Goal: Use online tool/utility: Utilize a website feature to perform a specific function

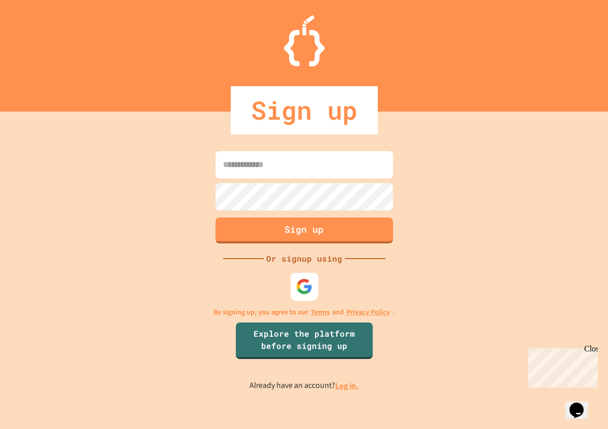
click at [305, 301] on div at bounding box center [304, 287] width 28 height 28
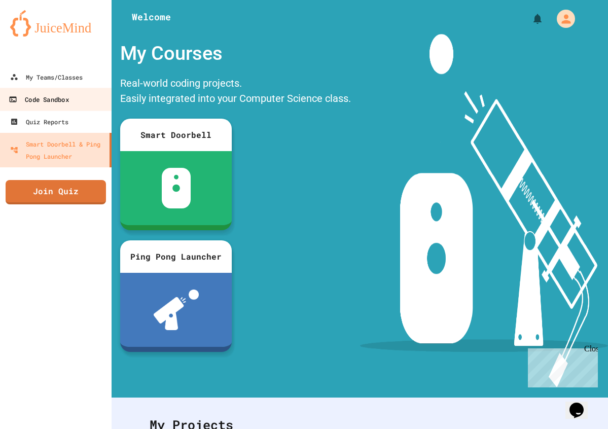
click at [73, 95] on link "Code Sandbox" at bounding box center [55, 99] width 115 height 23
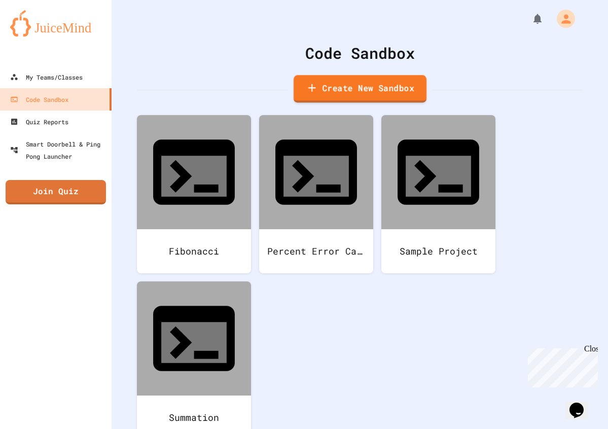
click at [402, 82] on link "Create New Sandbox" at bounding box center [359, 89] width 133 height 28
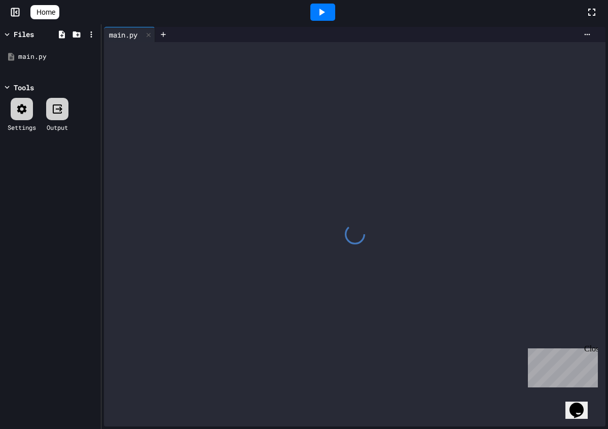
click at [296, 304] on div at bounding box center [355, 234] width 502 height 384
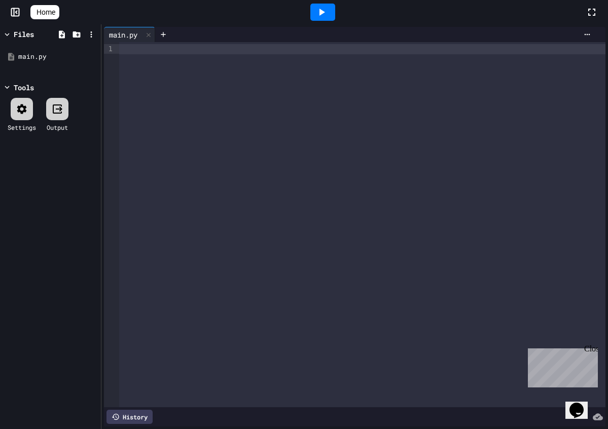
click at [594, 347] on div "Close" at bounding box center [590, 350] width 13 height 13
click at [526, 316] on div at bounding box center [362, 224] width 486 height 365
drag, startPoint x: 354, startPoint y: 186, endPoint x: 361, endPoint y: 185, distance: 6.7
click at [354, 185] on div at bounding box center [362, 224] width 486 height 365
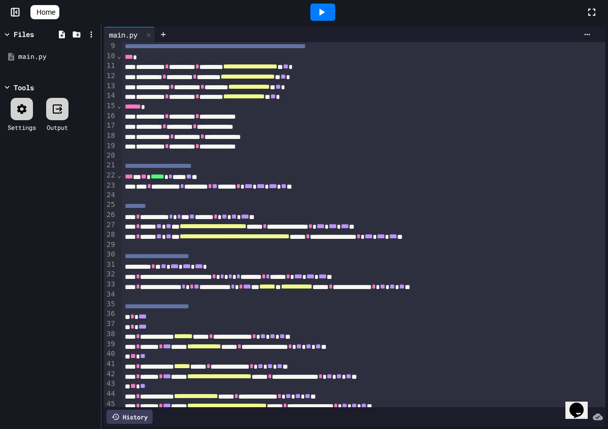
scroll to position [13, 0]
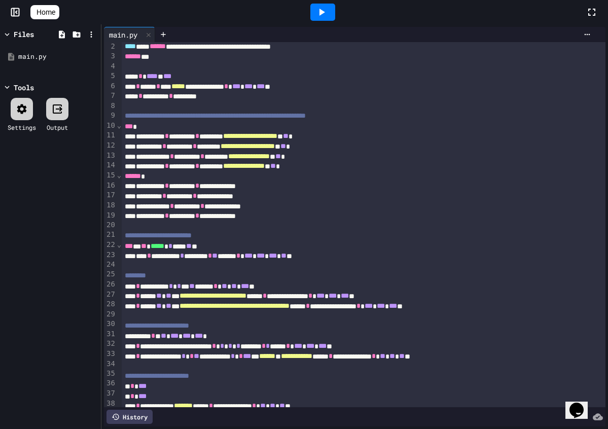
click at [318, 15] on div at bounding box center [322, 12] width 25 height 17
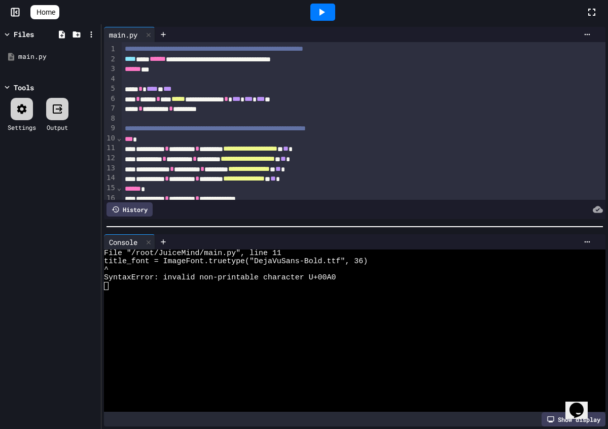
scroll to position [0, 0]
click at [126, 49] on span "**********" at bounding box center [214, 48] width 179 height 7
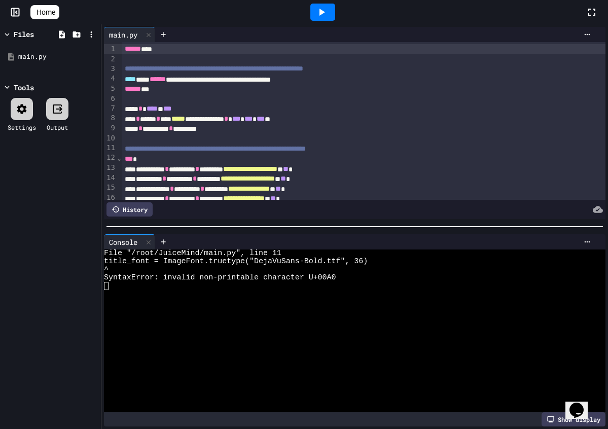
click at [325, 12] on icon at bounding box center [323, 12] width 6 height 7
click at [269, 52] on div "****** ***" at bounding box center [364, 49] width 484 height 10
click at [262, 54] on div at bounding box center [364, 59] width 484 height 10
drag, startPoint x: 124, startPoint y: 68, endPoint x: 124, endPoint y: 43, distance: 24.9
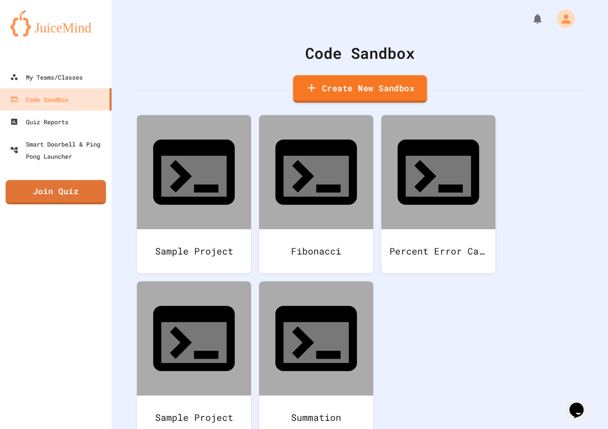
click at [392, 89] on link "Create New Sandbox" at bounding box center [360, 89] width 134 height 28
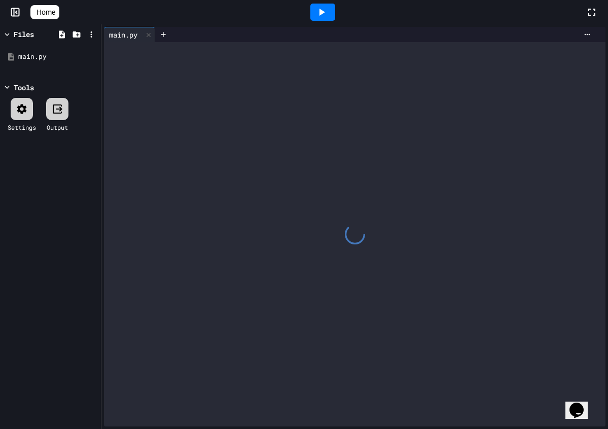
click at [371, 266] on div at bounding box center [355, 234] width 502 height 384
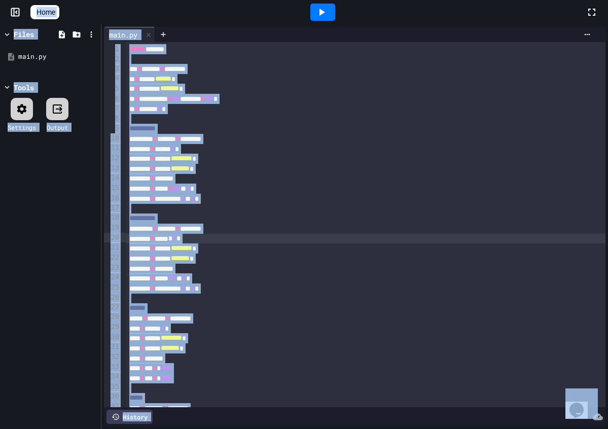
drag, startPoint x: 369, startPoint y: 239, endPoint x: 370, endPoint y: 259, distance: 19.8
click at [370, 239] on div "******** * ***** * * *" at bounding box center [365, 239] width 479 height 10
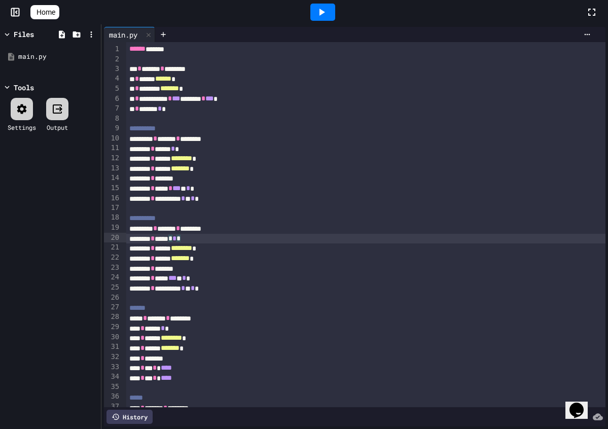
click at [352, 273] on div "******** * ***** *** * * *" at bounding box center [365, 278] width 479 height 10
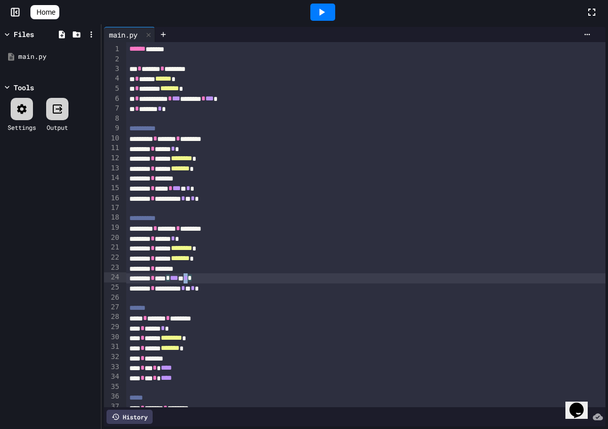
click at [352, 277] on div "******** * **** * *** * * *" at bounding box center [365, 278] width 479 height 10
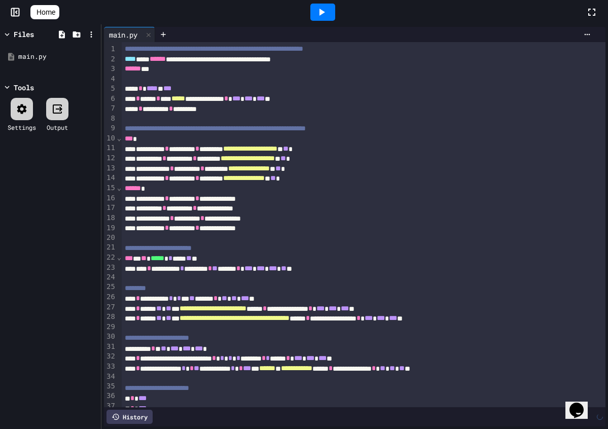
scroll to position [573, 0]
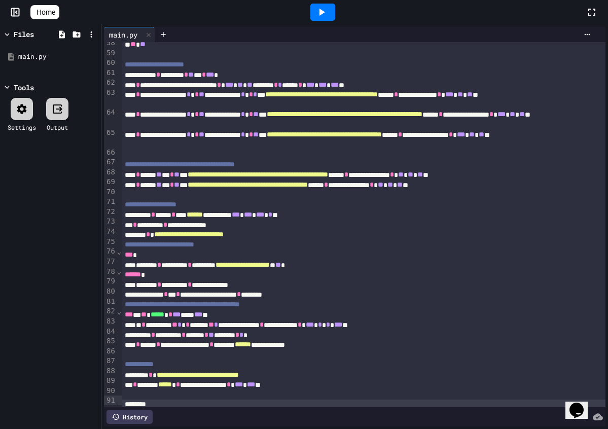
click at [334, 14] on div at bounding box center [322, 12] width 25 height 17
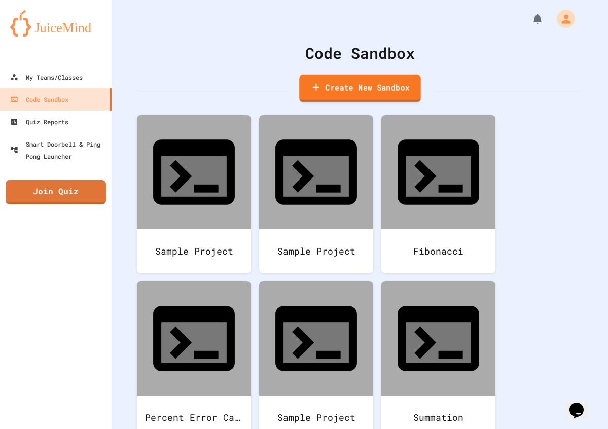
click at [360, 96] on link "Create New Sandbox" at bounding box center [360, 89] width 122 height 28
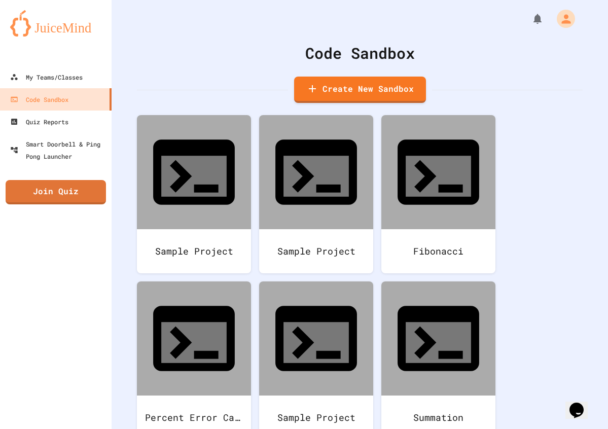
scroll to position [336, 0]
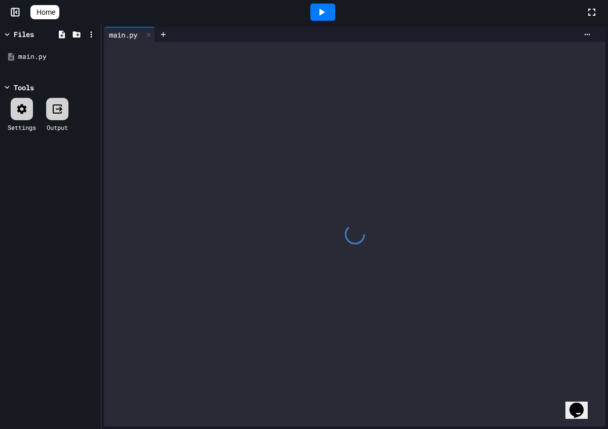
click at [316, 305] on div at bounding box center [355, 234] width 502 height 384
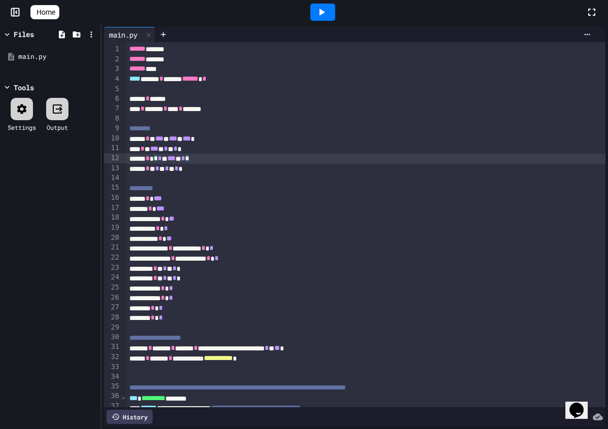
click at [307, 161] on div "***** * * * * *** * * *" at bounding box center [365, 159] width 479 height 10
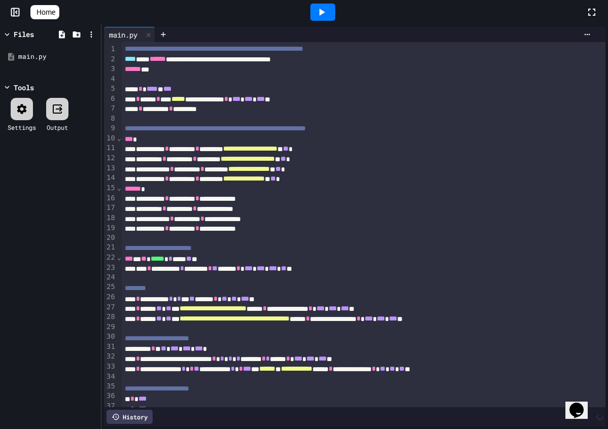
scroll to position [573, 0]
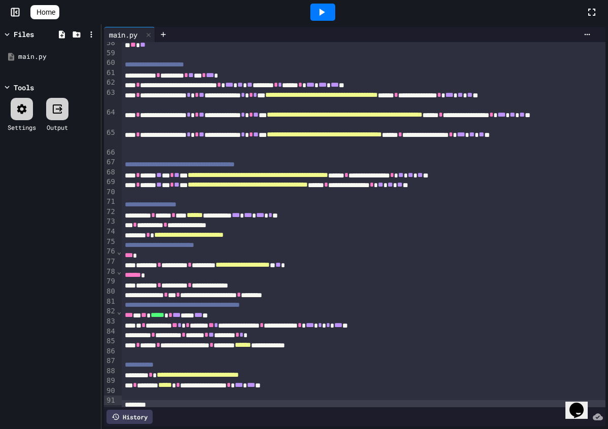
click at [321, 12] on icon at bounding box center [322, 12] width 12 height 12
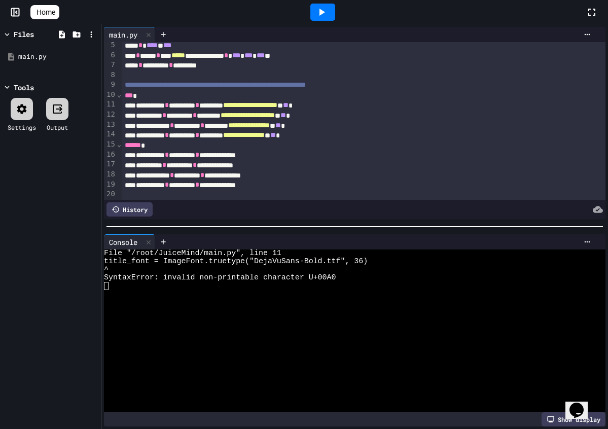
scroll to position [56, 0]
